Goal: Information Seeking & Learning: Learn about a topic

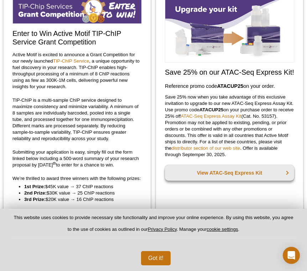
scroll to position [86, 0]
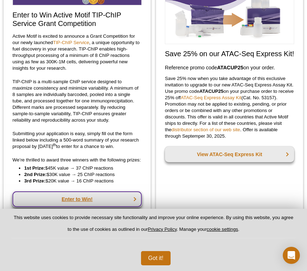
click at [72, 198] on link "Enter to Win!" at bounding box center [76, 199] width 129 height 16
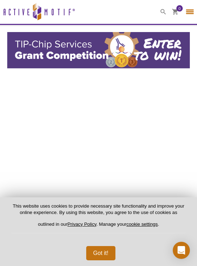
select select "[GEOGRAPHIC_DATA]"
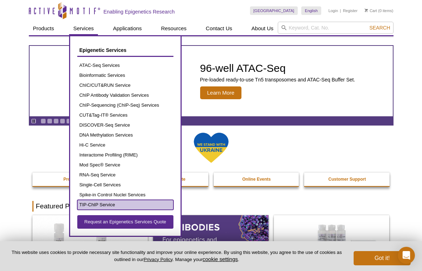
click at [130, 209] on link "TIP-ChIP Service" at bounding box center [125, 205] width 96 height 10
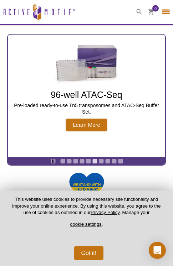
select select "[GEOGRAPHIC_DATA]"
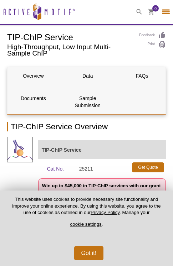
select select "[GEOGRAPHIC_DATA]"
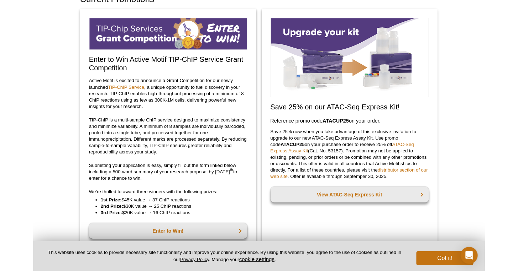
scroll to position [48, 0]
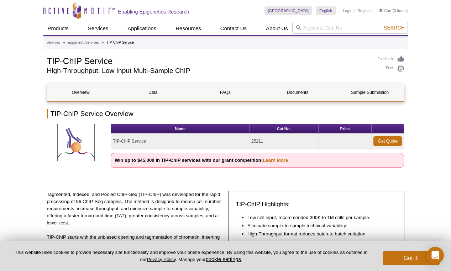
drag, startPoint x: 117, startPoint y: 160, endPoint x: 221, endPoint y: 162, distance: 104.6
click at [221, 162] on strong "Win up to $45,000 in TIP-ChIP services with our grant competition! Learn More" at bounding box center [201, 160] width 173 height 5
drag, startPoint x: 114, startPoint y: 159, endPoint x: 200, endPoint y: 159, distance: 85.8
click at [200, 159] on strong "Win up to $45,000 in TIP-ChIP services with our grant competition! Learn More" at bounding box center [201, 160] width 173 height 5
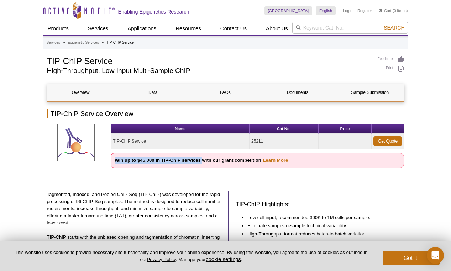
drag, startPoint x: 200, startPoint y: 159, endPoint x: 115, endPoint y: 159, distance: 84.7
click at [115, 159] on strong "Win up to $45,000 in TIP-ChIP services with our grant competition! Learn More" at bounding box center [201, 160] width 173 height 5
